Goal: Task Accomplishment & Management: Use online tool/utility

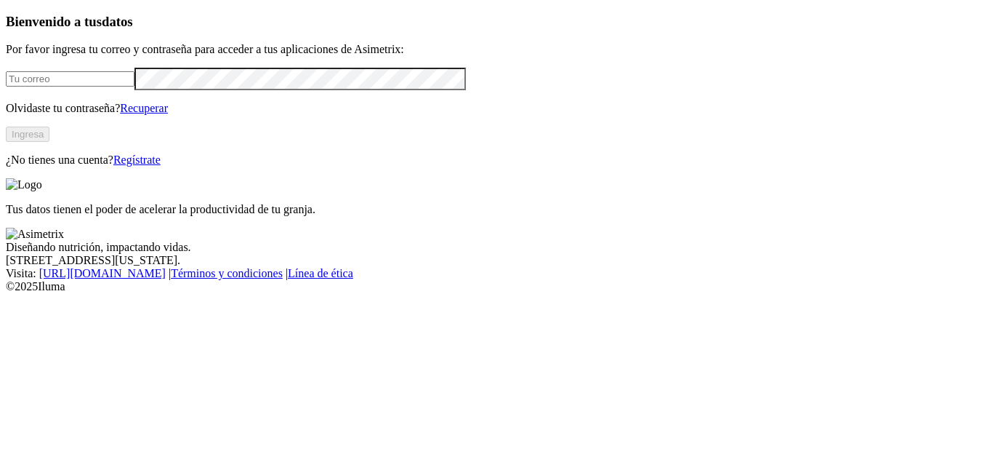
type input "[EMAIL_ADDRESS][PERSON_NAME][DOMAIN_NAME]"
click at [781, 178] on div "Tus datos tienen el poder de acelerar la productividad de tu granja." at bounding box center [494, 197] width 976 height 38
click at [49, 142] on button "Ingresa" at bounding box center [28, 133] width 44 height 15
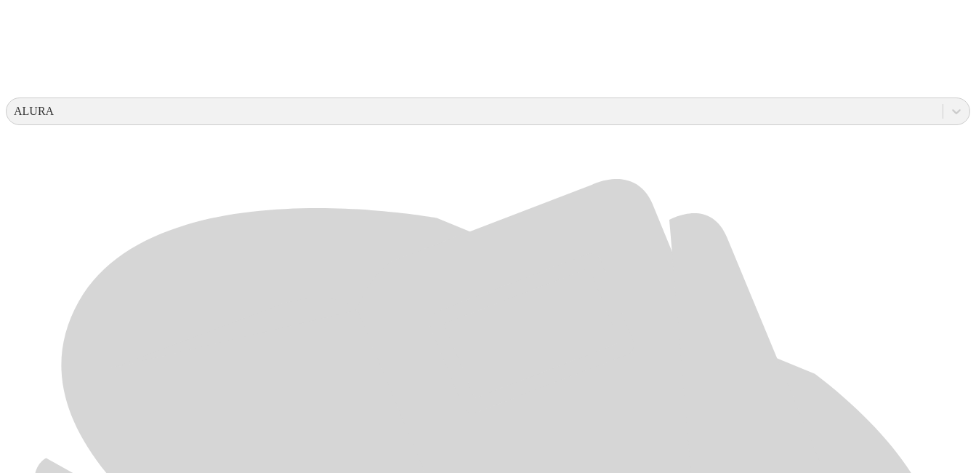
scroll to position [510, 0]
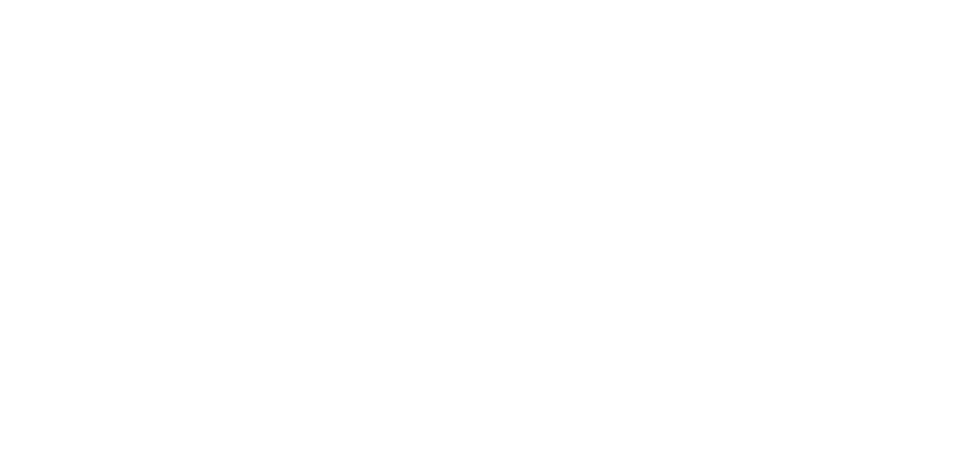
scroll to position [0, 0]
